Goal: Download file/media

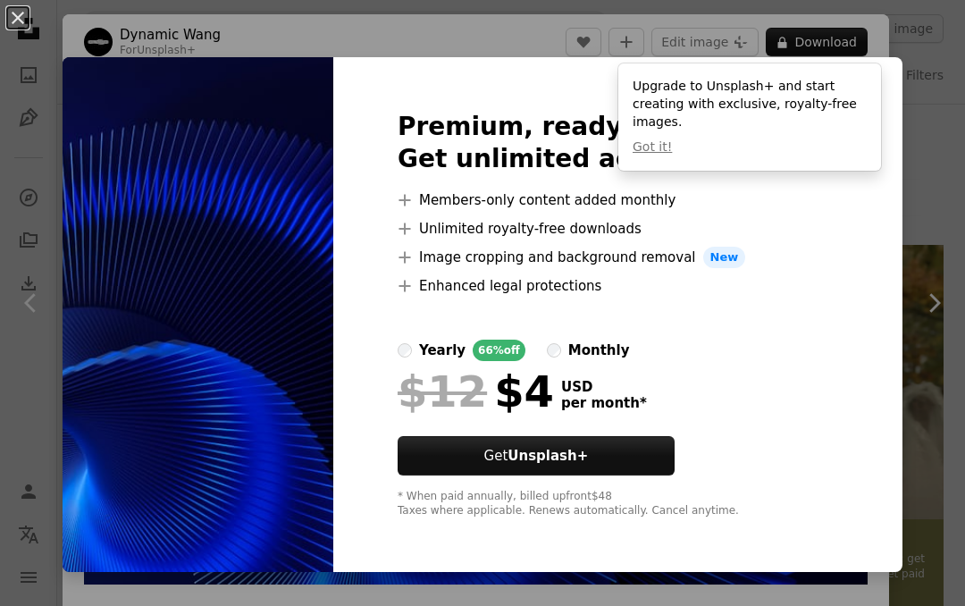
scroll to position [1337, 0]
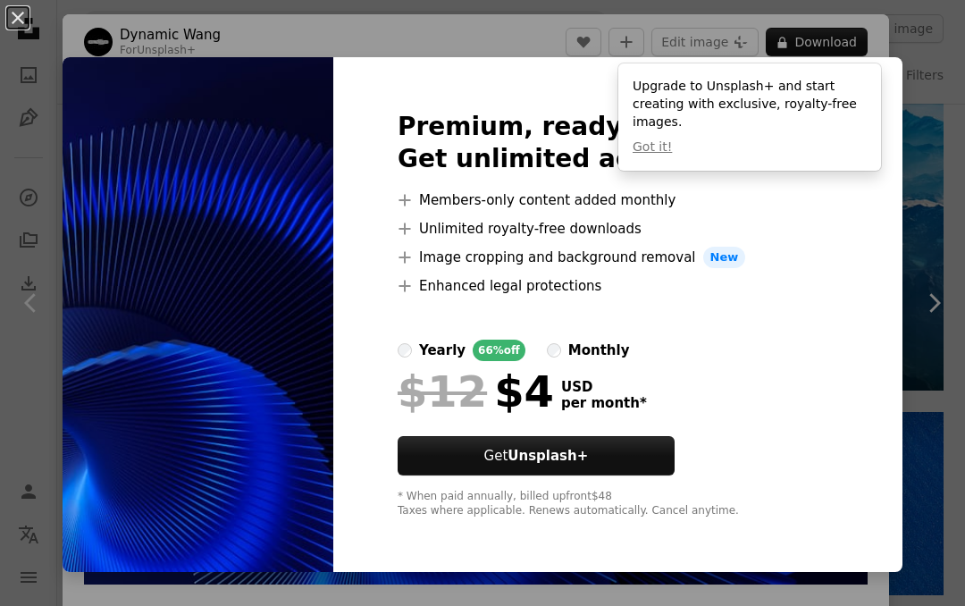
click at [918, 86] on div "An X shape Premium, ready to use images. Get unlimited access. A plus sign Memb…" at bounding box center [482, 303] width 965 height 606
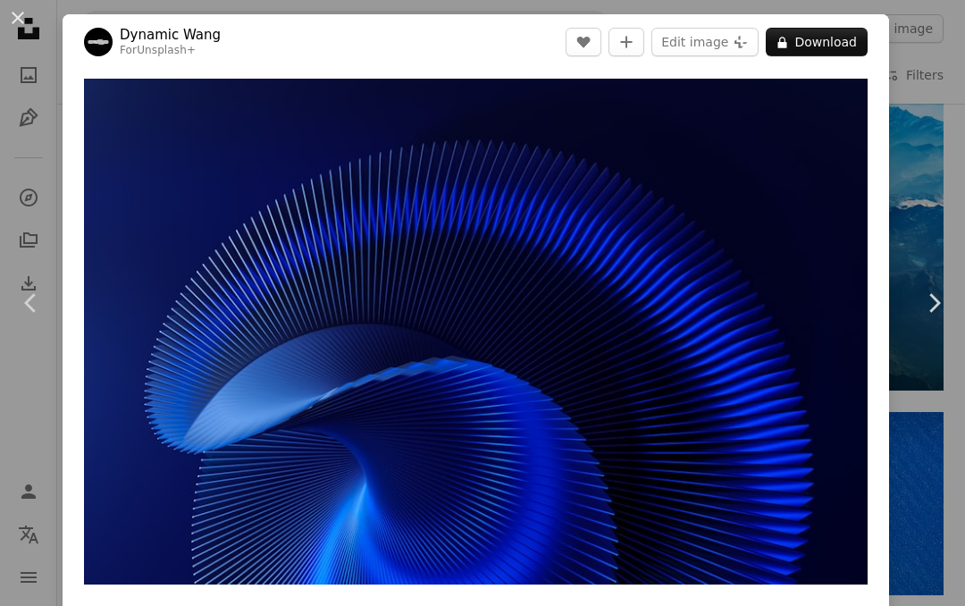
click at [29, 22] on button "An X shape" at bounding box center [17, 17] width 21 height 21
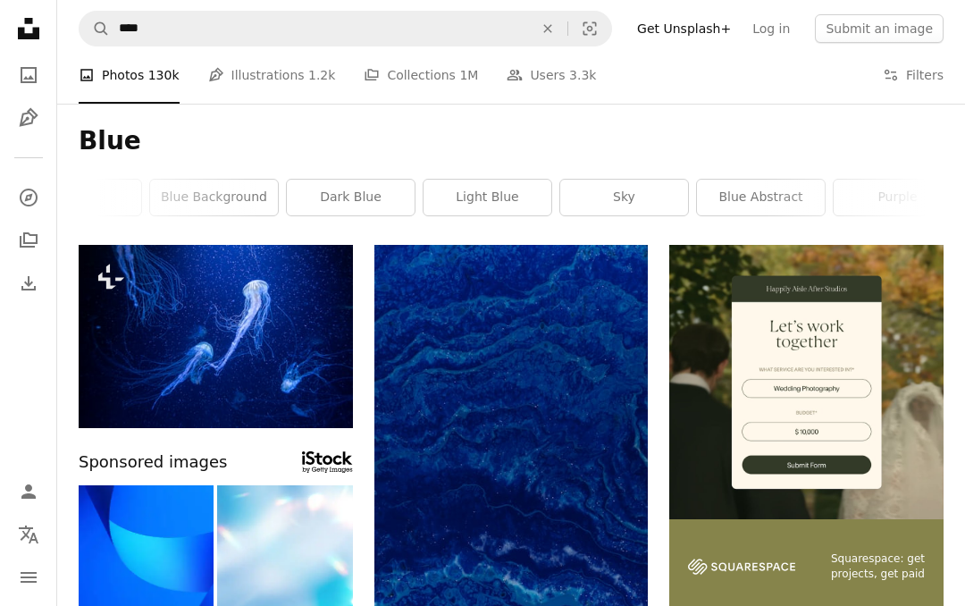
scroll to position [0, 100]
click at [744, 192] on link "blue abstract" at bounding box center [727, 198] width 128 height 36
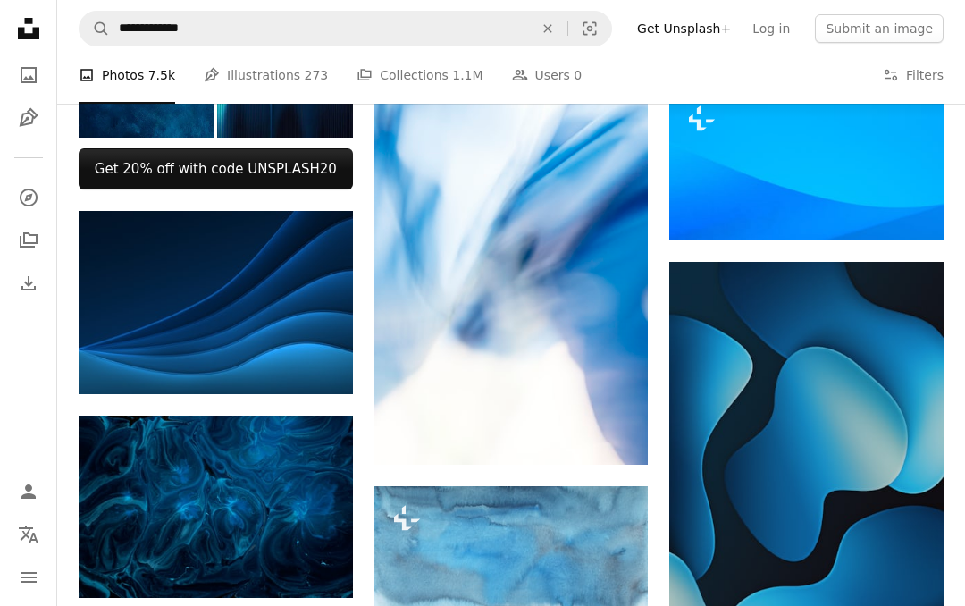
scroll to position [596, 0]
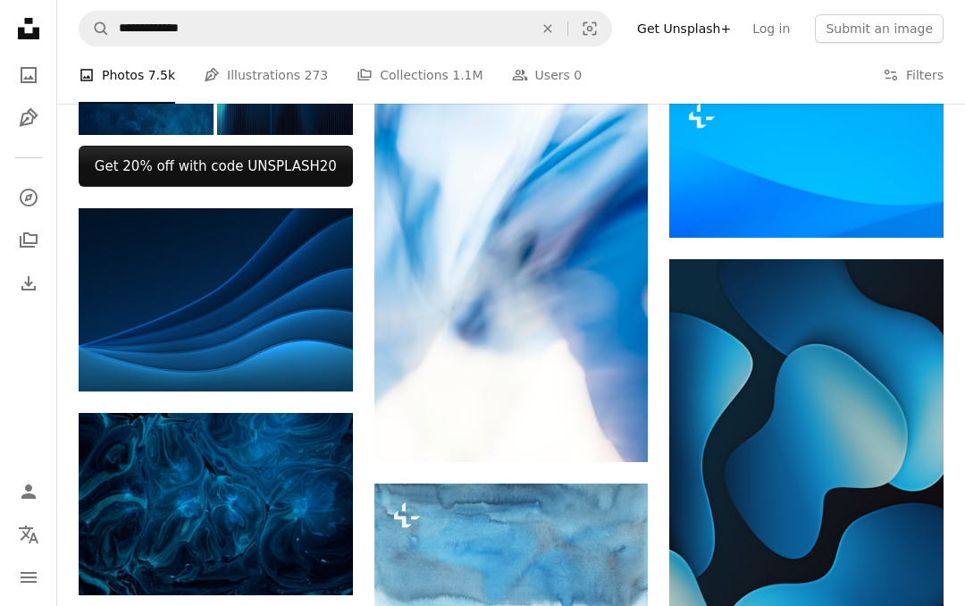
click at [310, 348] on icon "Arrow pointing down" at bounding box center [317, 358] width 14 height 21
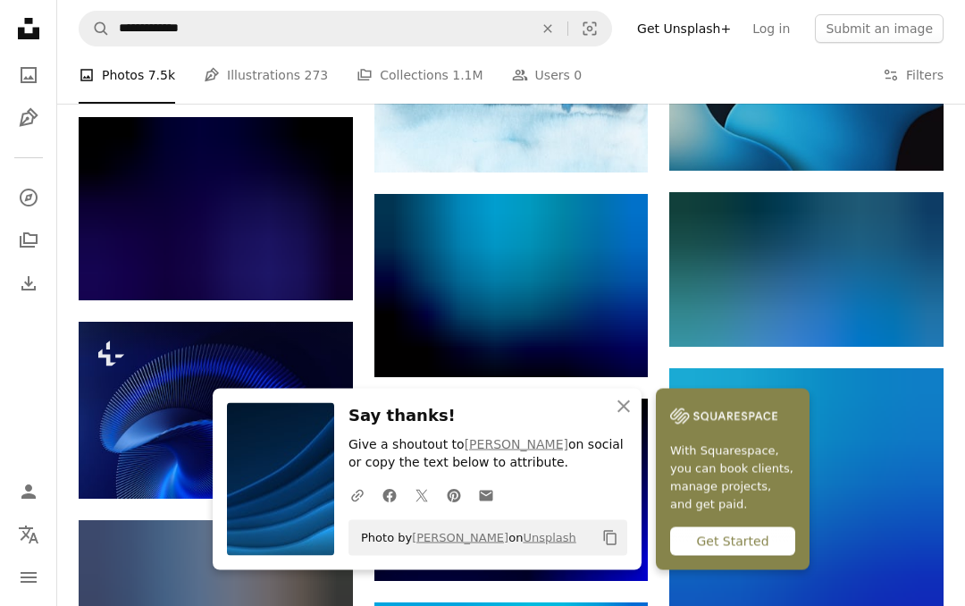
scroll to position [1095, 0]
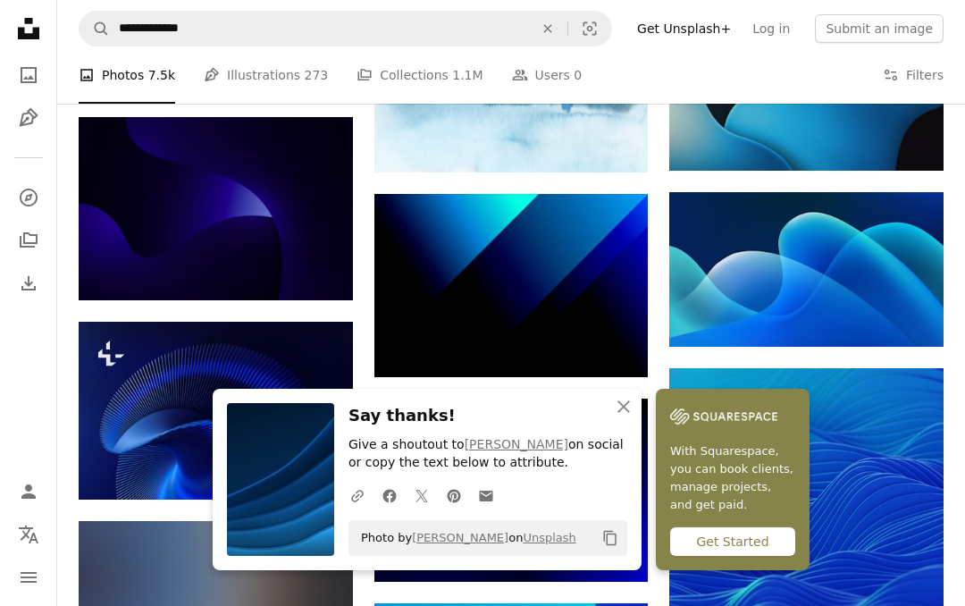
click at [625, 417] on icon "An X shape" at bounding box center [623, 406] width 21 height 21
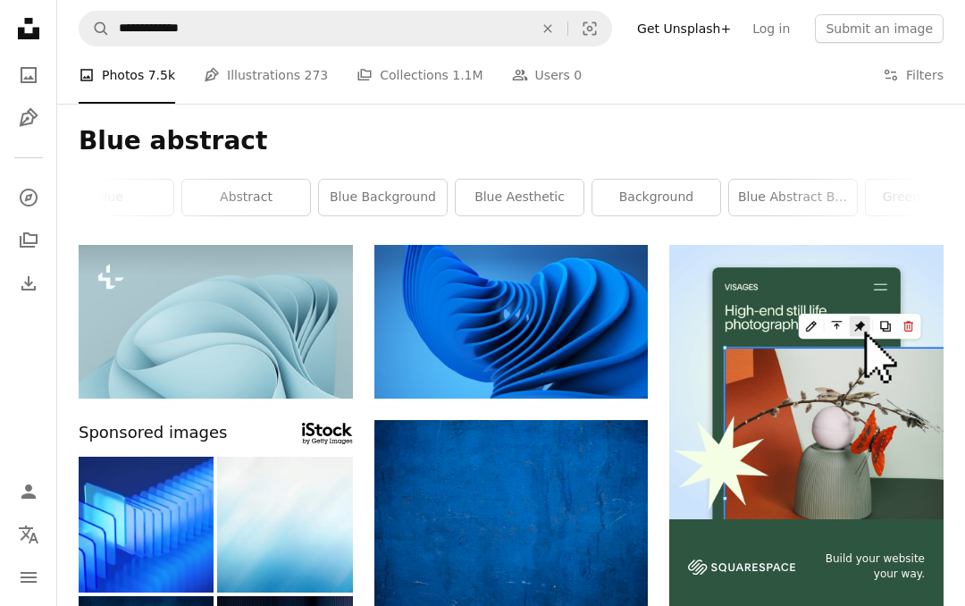
scroll to position [0, 35]
click at [761, 198] on link "blue abstract background" at bounding box center [792, 198] width 128 height 36
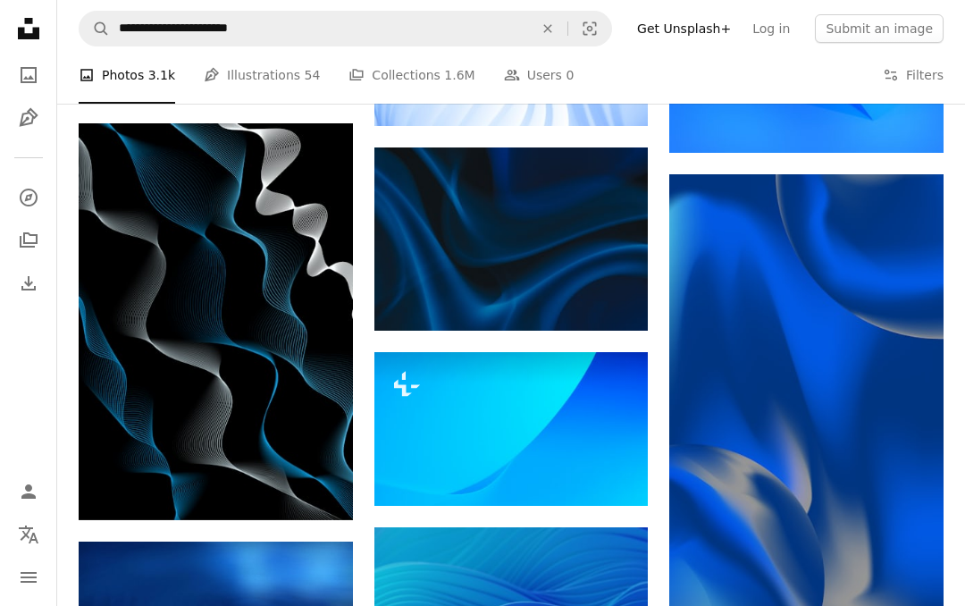
scroll to position [717, 0]
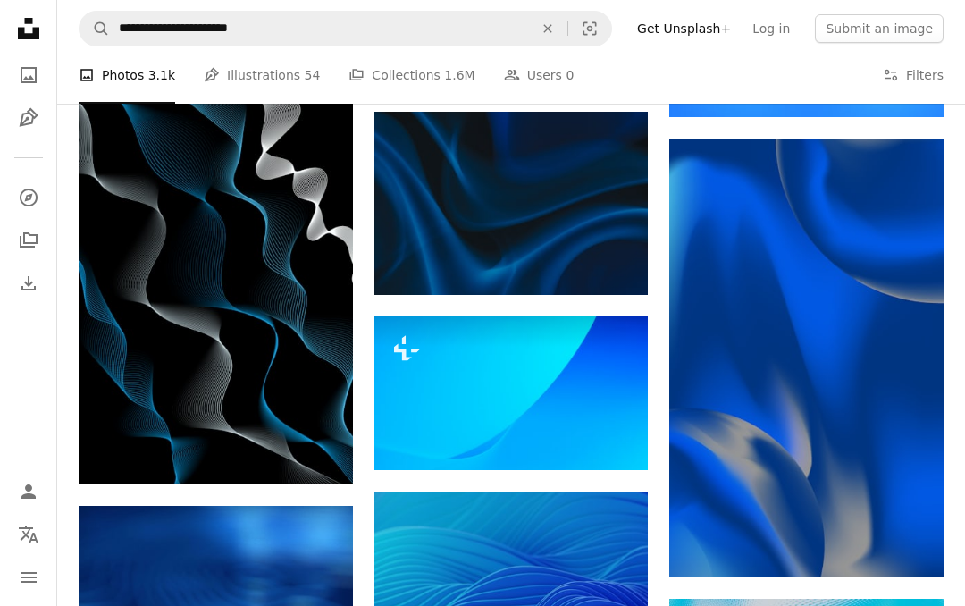
click at [606, 198] on img at bounding box center [511, 203] width 274 height 183
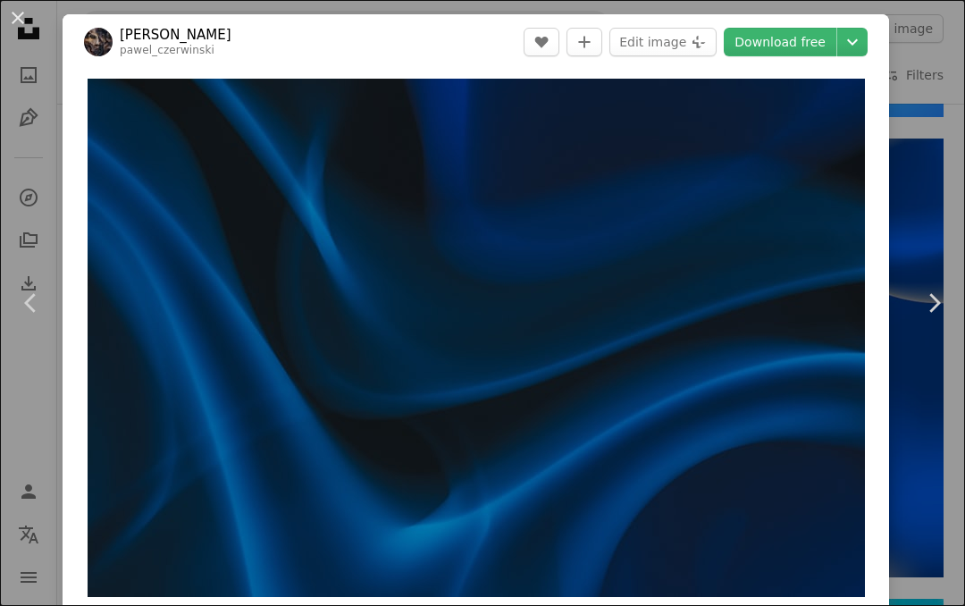
click at [858, 42] on icon "Choose download size" at bounding box center [852, 42] width 11 height 6
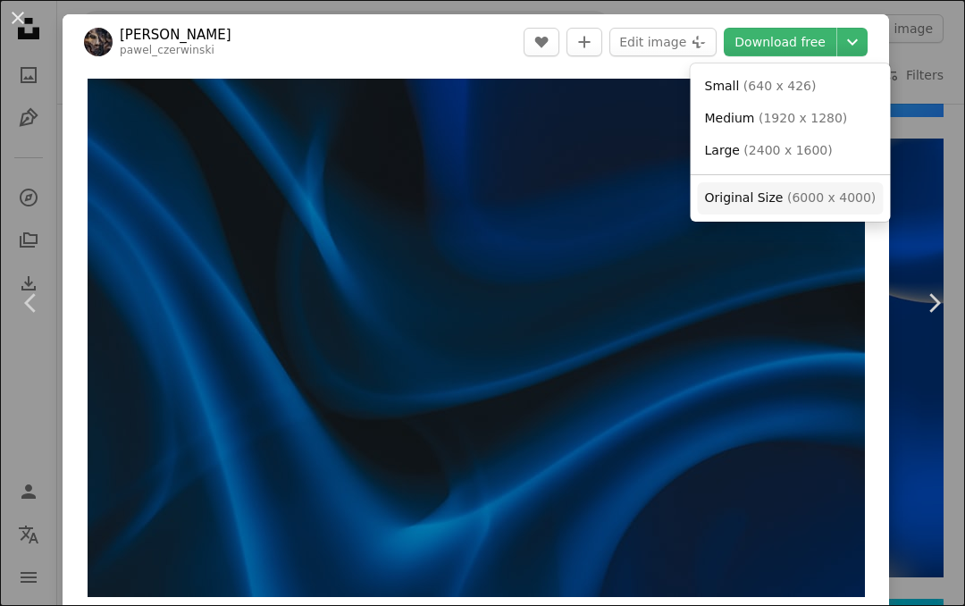
click at [756, 193] on span "Original Size" at bounding box center [744, 197] width 79 height 14
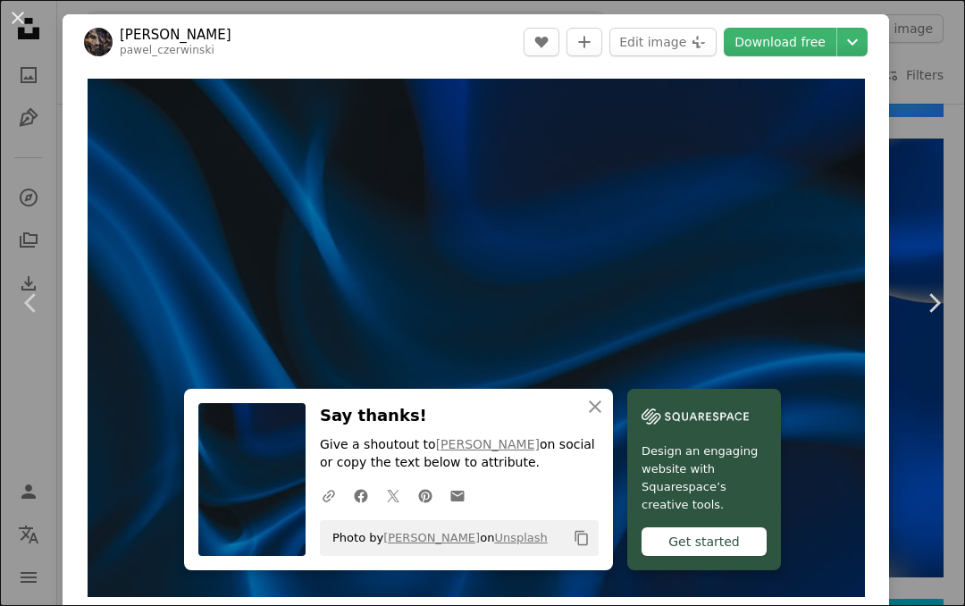
click at [29, 28] on button "An X shape" at bounding box center [17, 17] width 21 height 21
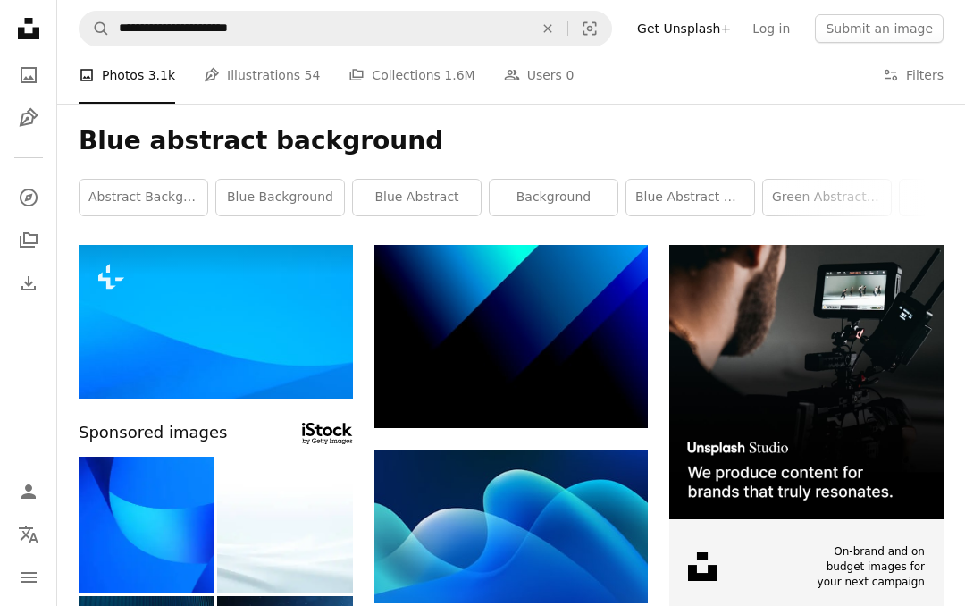
click at [277, 204] on link "blue background" at bounding box center [280, 198] width 128 height 36
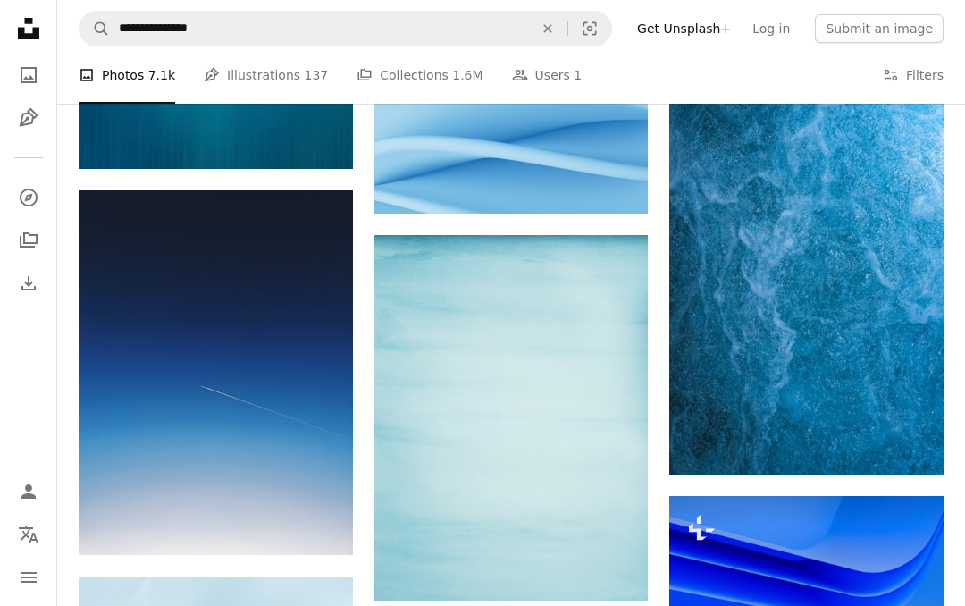
scroll to position [1413, 0]
